Goal: Information Seeking & Learning: Learn about a topic

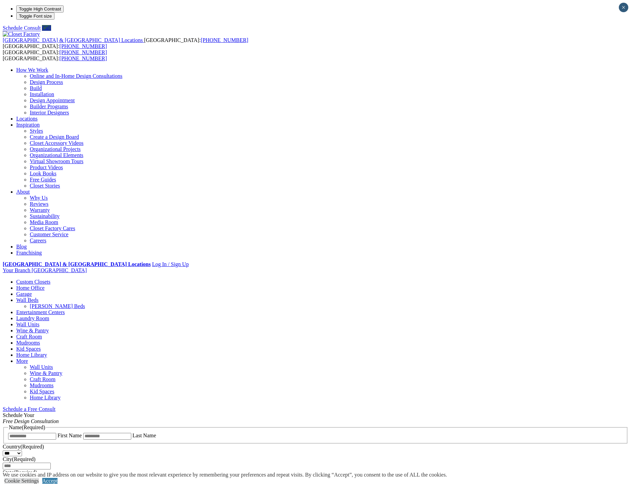
click at [32, 291] on link "Garage" at bounding box center [24, 294] width 16 height 6
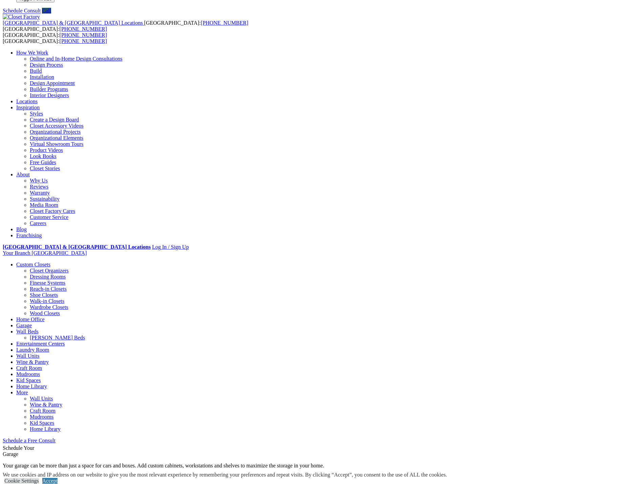
scroll to position [34, 0]
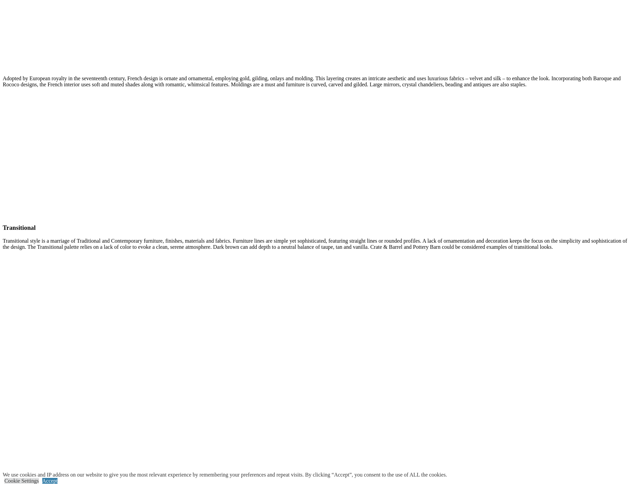
scroll to position [1455, 0]
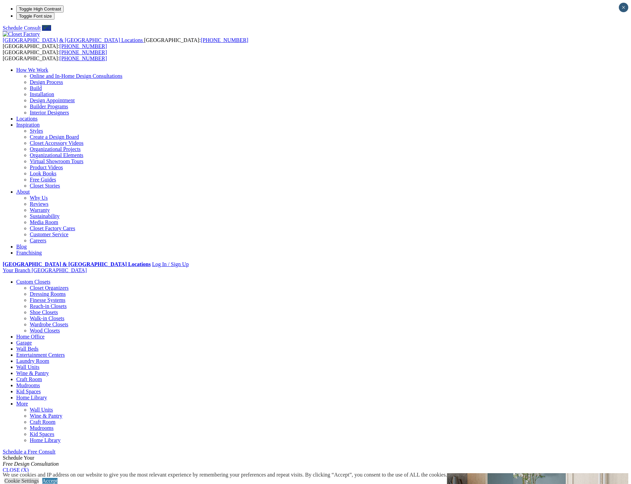
click at [32, 340] on link "Garage" at bounding box center [24, 343] width 16 height 6
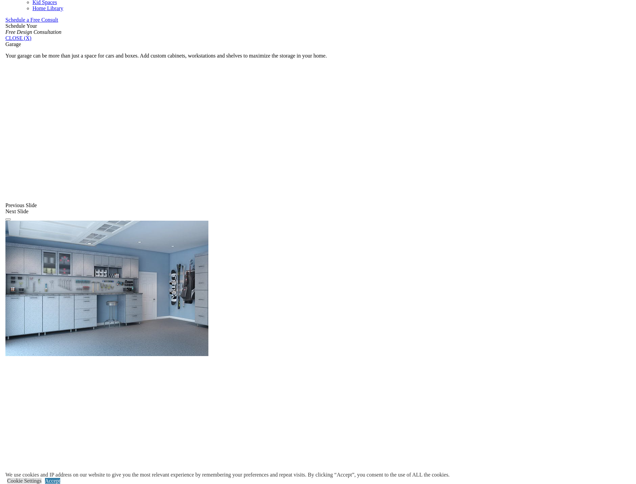
scroll to position [444, 0]
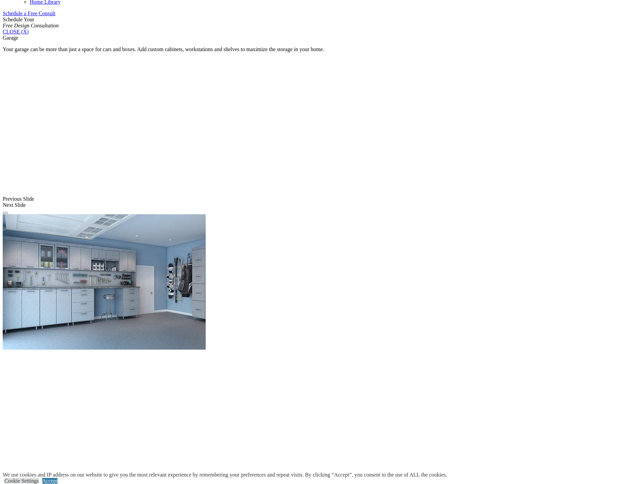
drag, startPoint x: 243, startPoint y: 217, endPoint x: 213, endPoint y: 102, distance: 118.2
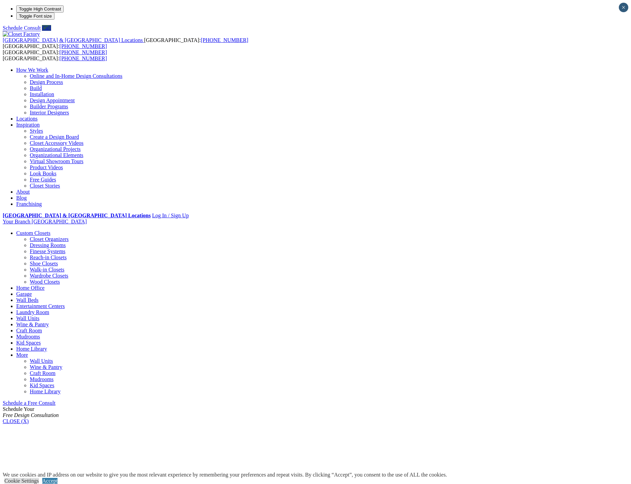
click at [32, 291] on link "Garage" at bounding box center [24, 294] width 16 height 6
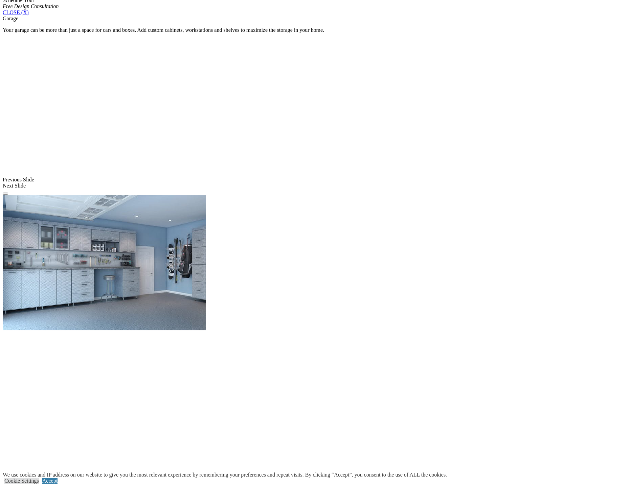
scroll to position [484, 0]
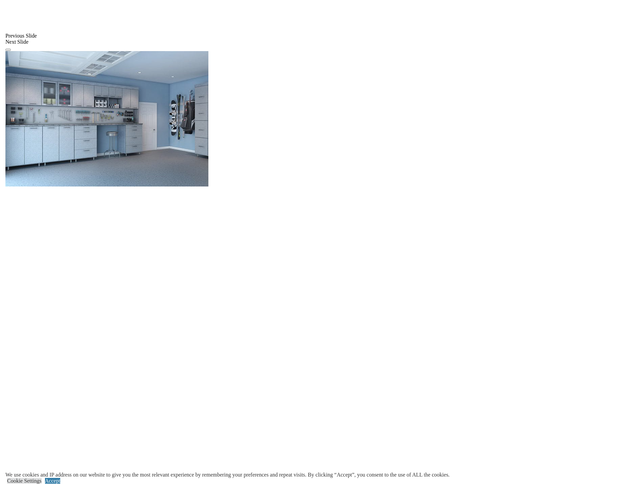
scroll to position [551, 0]
